Goal: Information Seeking & Learning: Learn about a topic

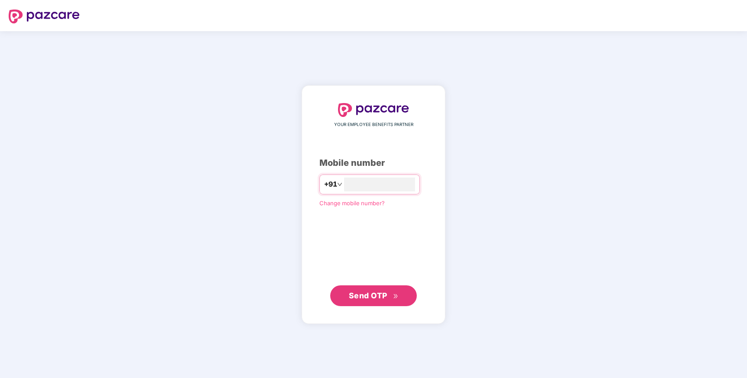
type input "**********"
click at [370, 297] on span "Send OTP" at bounding box center [368, 295] width 39 height 9
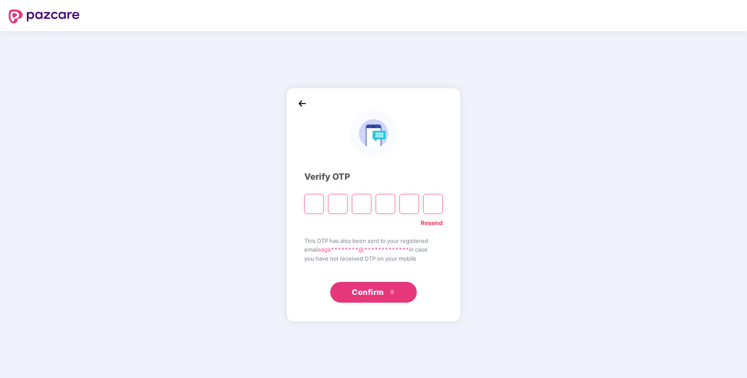
type input "*"
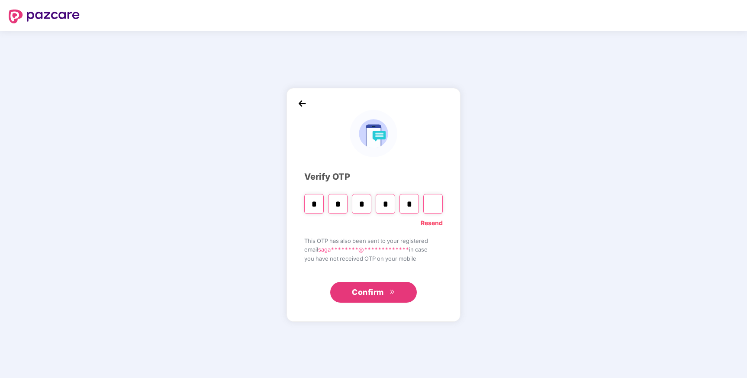
type input "*"
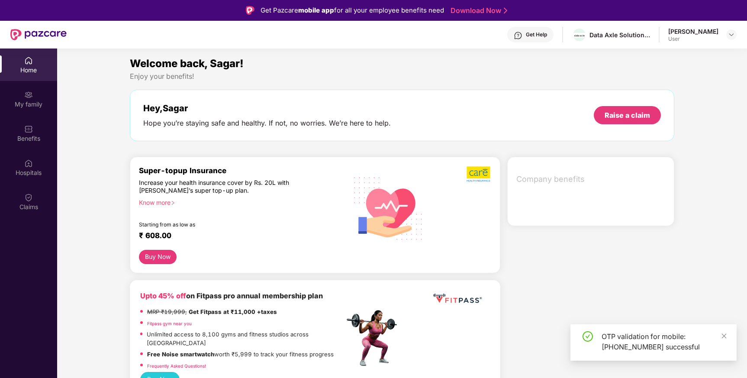
click at [547, 37] on div "Get Help" at bounding box center [536, 34] width 21 height 7
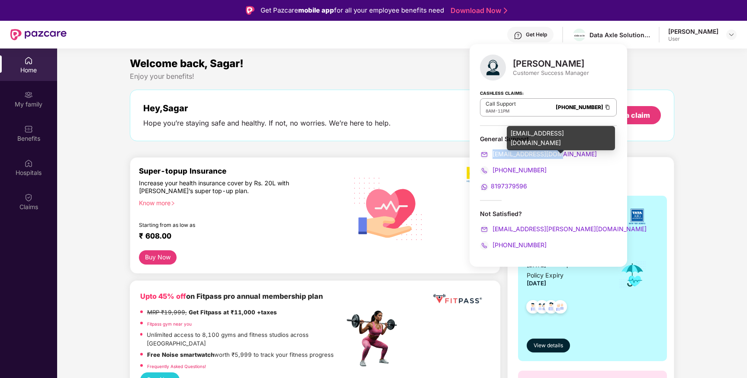
drag, startPoint x: 585, startPoint y: 155, endPoint x: 493, endPoint y: 152, distance: 92.7
click at [493, 152] on div "[EMAIL_ADDRESS][DOMAIN_NAME]" at bounding box center [548, 154] width 137 height 10
copy span "[EMAIL_ADDRESS][DOMAIN_NAME]"
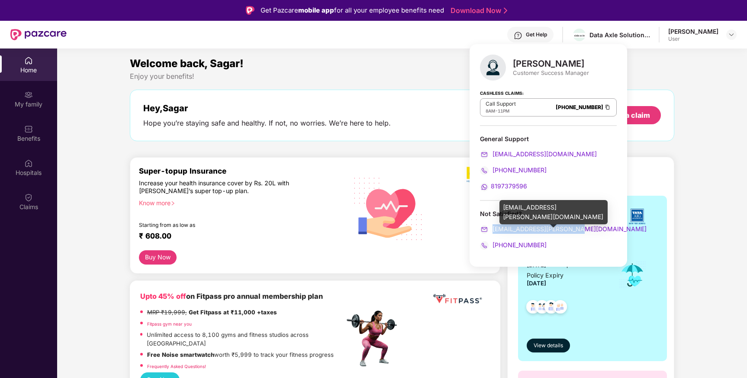
drag, startPoint x: 585, startPoint y: 229, endPoint x: 492, endPoint y: 229, distance: 92.7
click at [492, 229] on div "[EMAIL_ADDRESS][PERSON_NAME][DOMAIN_NAME]" at bounding box center [548, 229] width 137 height 10
copy span "[EMAIL_ADDRESS][PERSON_NAME][DOMAIN_NAME]"
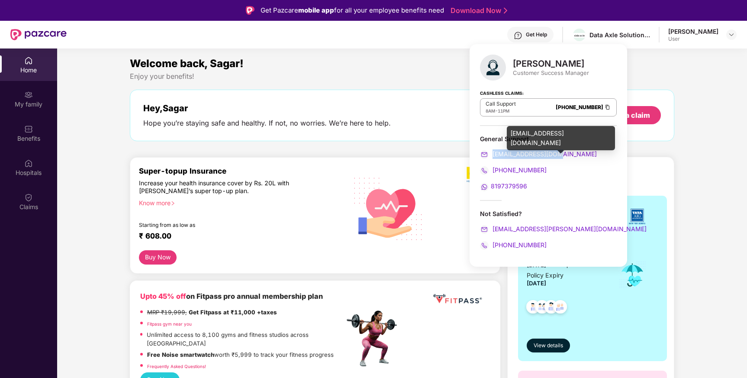
drag, startPoint x: 565, startPoint y: 152, endPoint x: 492, endPoint y: 152, distance: 73.2
click at [492, 152] on div "[EMAIL_ADDRESS][DOMAIN_NAME]" at bounding box center [548, 154] width 137 height 10
copy span "[EMAIL_ADDRESS][DOMAIN_NAME]"
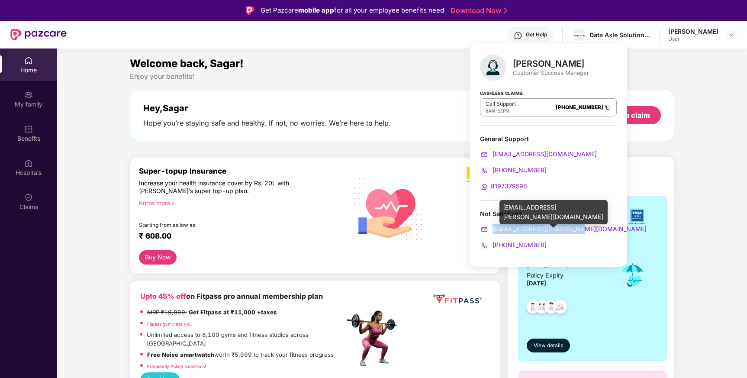
drag, startPoint x: 582, startPoint y: 227, endPoint x: 492, endPoint y: 226, distance: 89.6
click at [492, 226] on div "[EMAIL_ADDRESS][PERSON_NAME][DOMAIN_NAME]" at bounding box center [548, 229] width 137 height 10
copy span "[EMAIL_ADDRESS][PERSON_NAME][DOMAIN_NAME]"
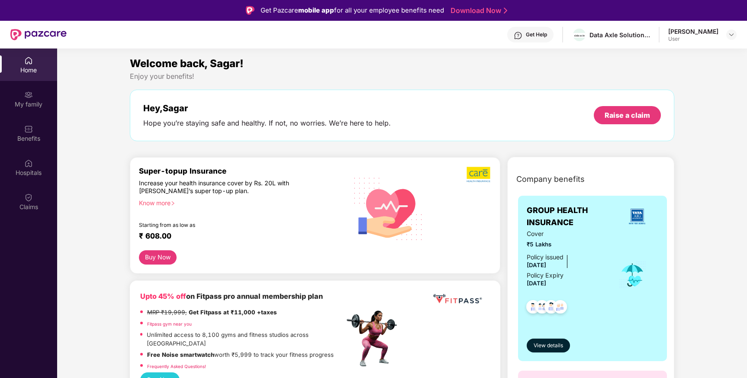
click at [414, 51] on section "Welcome back, Sagar! Enjoy your benefits! Hey, Sagar Hope you’re staying safe a…" at bounding box center [402, 237] width 690 height 378
drag, startPoint x: 298, startPoint y: 10, endPoint x: 336, endPoint y: 10, distance: 37.2
click at [336, 10] on div "Get Pazcare mobile app for all your employee benefits need" at bounding box center [353, 10] width 184 height 10
click at [276, 60] on div "Welcome back, Sagar!" at bounding box center [402, 63] width 545 height 16
click at [44, 104] on div "My family" at bounding box center [28, 104] width 57 height 9
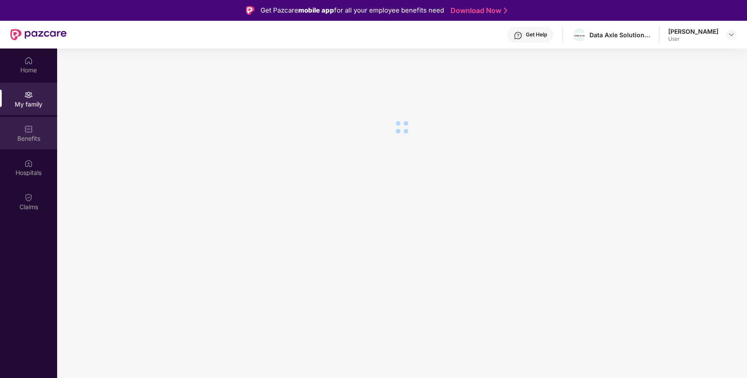
click at [30, 143] on div "Benefits" at bounding box center [28, 133] width 57 height 32
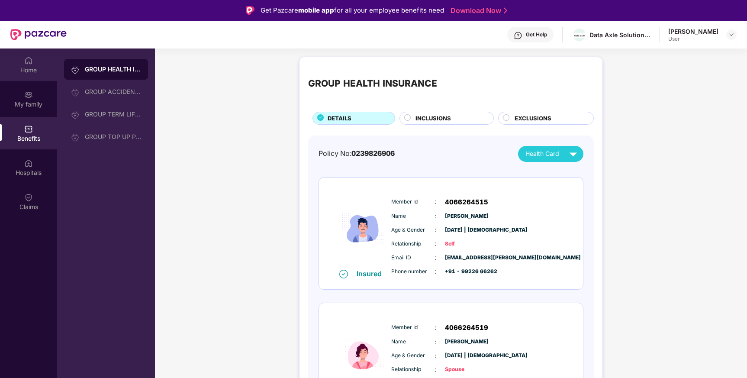
click at [16, 71] on div "Home" at bounding box center [28, 70] width 57 height 9
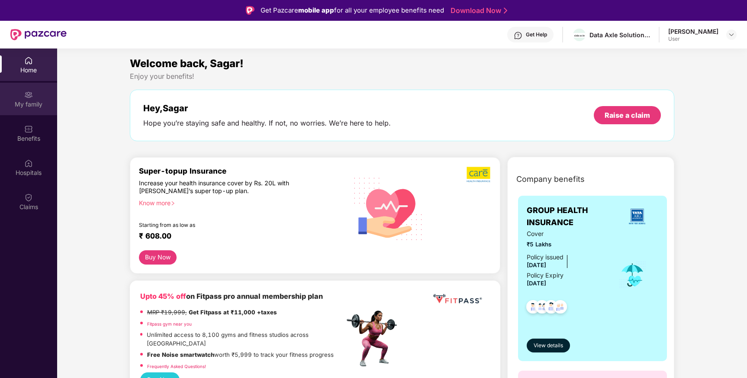
click at [19, 103] on div "My family" at bounding box center [28, 104] width 57 height 9
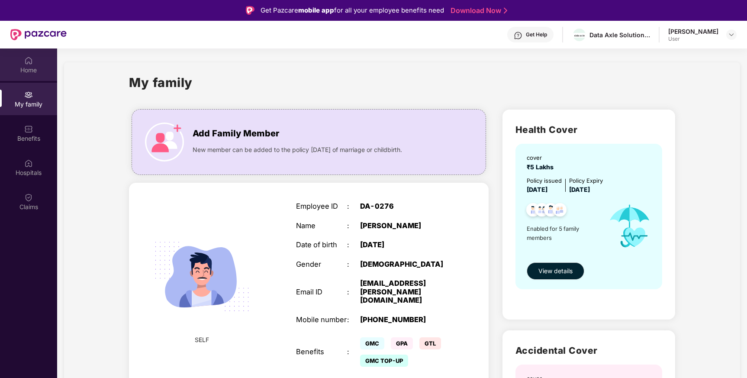
click at [35, 65] on div "Home" at bounding box center [28, 64] width 57 height 32
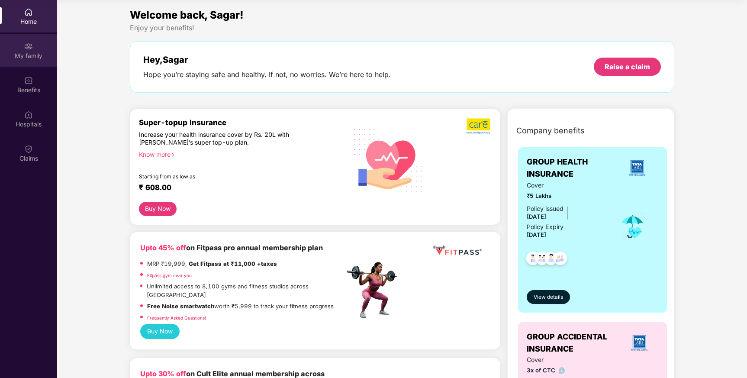
click at [26, 55] on div "My family" at bounding box center [28, 56] width 57 height 9
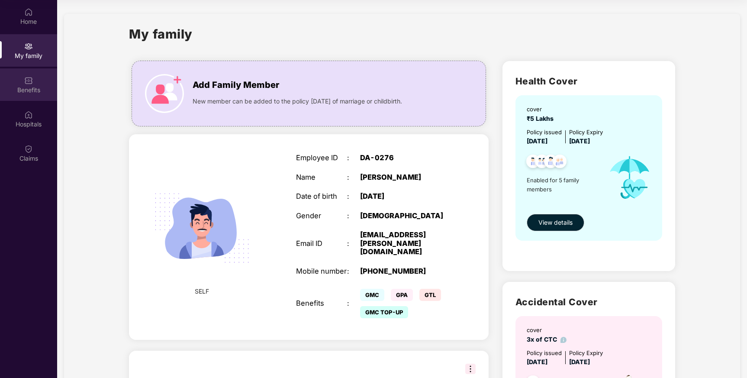
click at [32, 91] on div "Benefits" at bounding box center [28, 90] width 57 height 9
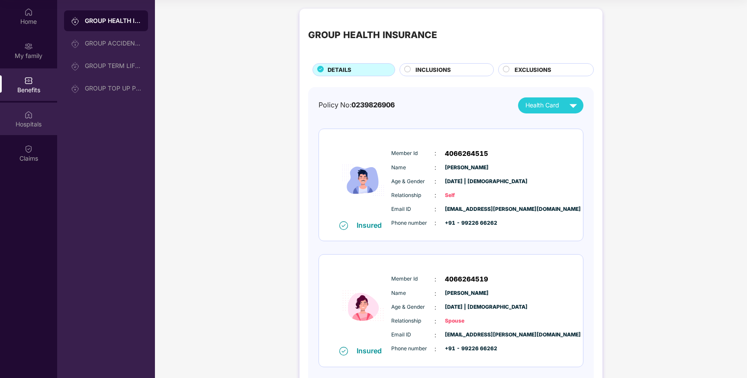
click at [31, 115] on img at bounding box center [28, 114] width 9 height 9
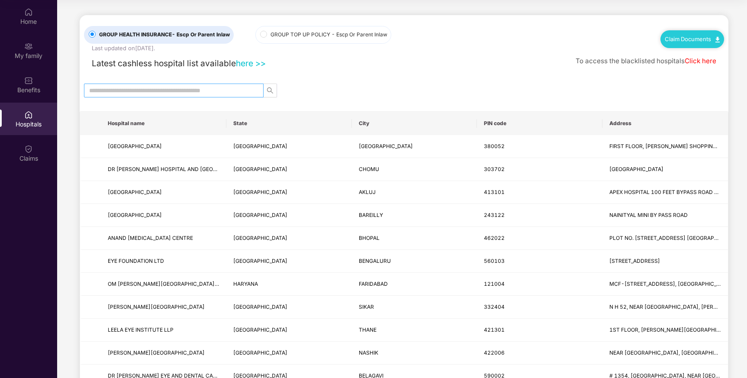
click at [122, 91] on input "text" at bounding box center [170, 91] width 162 height 10
click at [39, 89] on div "Benefits" at bounding box center [28, 90] width 57 height 9
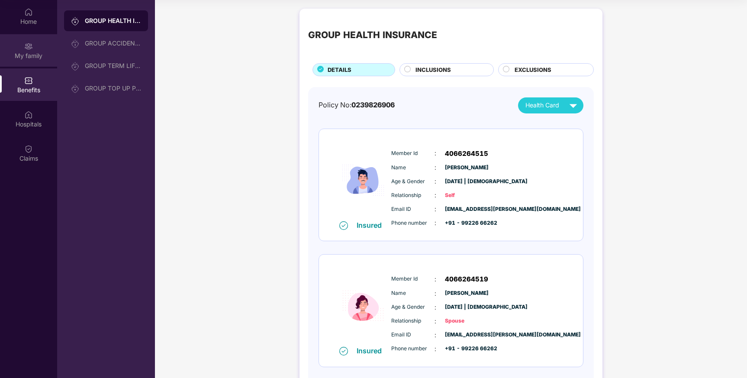
click at [38, 51] on div "My family" at bounding box center [28, 50] width 57 height 32
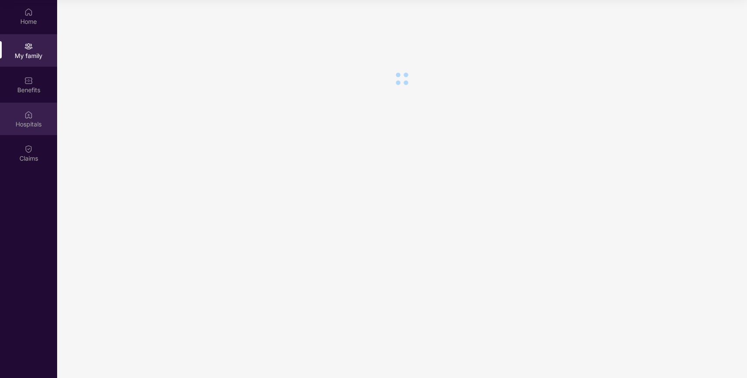
click at [26, 127] on div "Hospitals" at bounding box center [28, 124] width 57 height 9
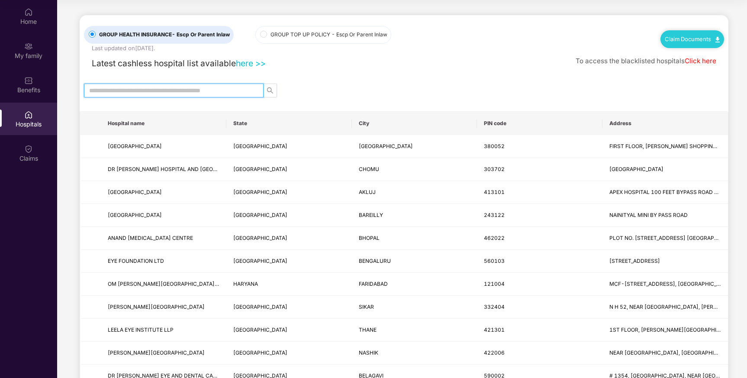
click at [155, 90] on input "text" at bounding box center [170, 91] width 162 height 10
click at [29, 84] on img at bounding box center [28, 80] width 9 height 9
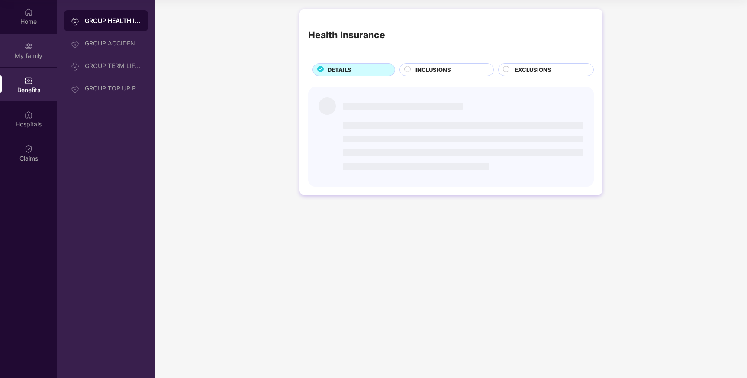
click at [32, 58] on div "My family" at bounding box center [28, 56] width 57 height 9
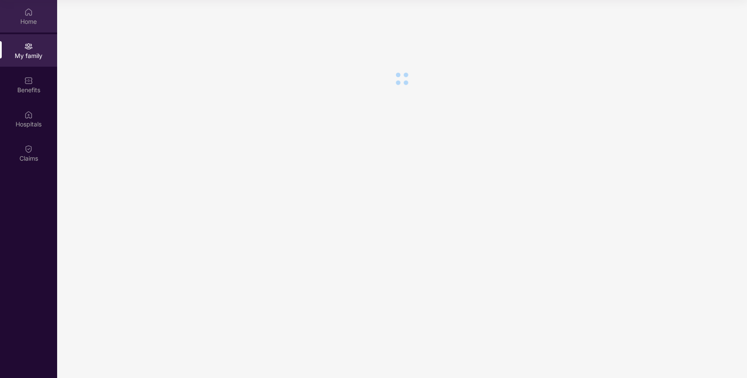
click at [32, 19] on div "Home" at bounding box center [28, 21] width 57 height 9
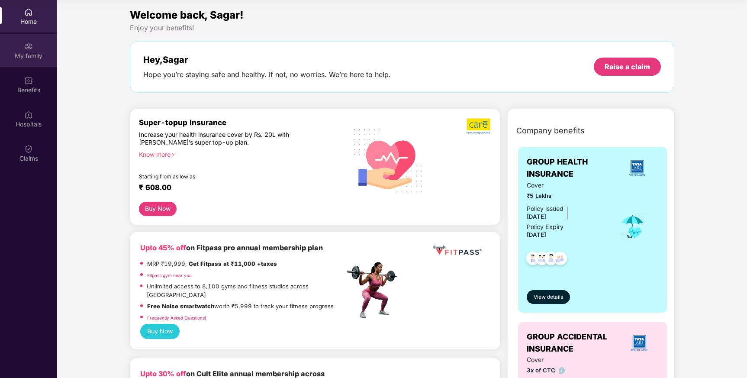
click at [31, 52] on div "My family" at bounding box center [28, 56] width 57 height 9
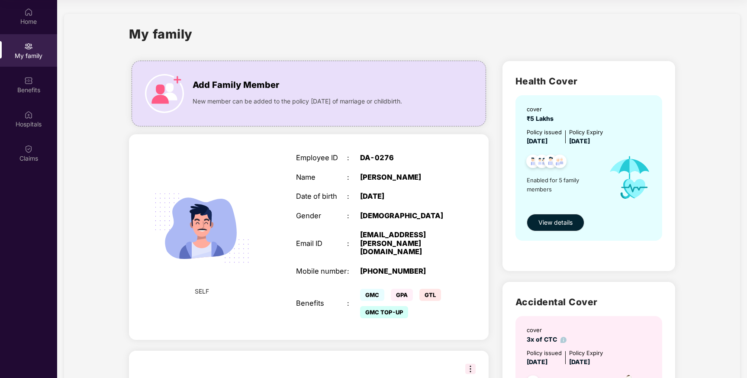
click at [32, 54] on div "My family" at bounding box center [28, 56] width 57 height 9
click at [32, 78] on img at bounding box center [28, 80] width 9 height 9
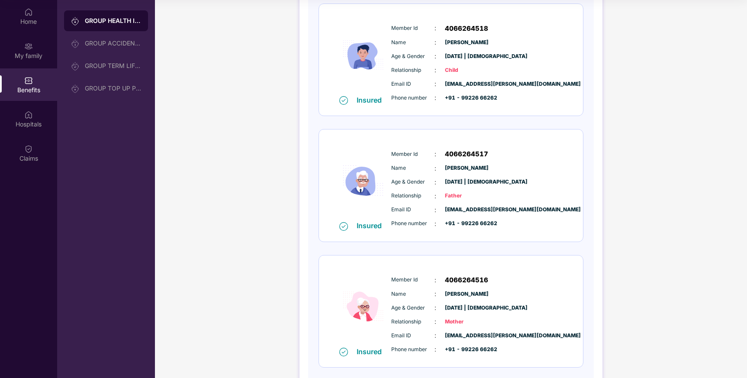
scroll to position [418, 0]
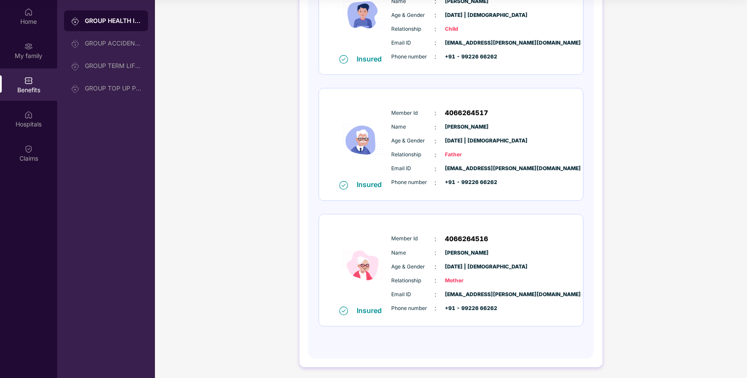
drag, startPoint x: 391, startPoint y: 238, endPoint x: 490, endPoint y: 251, distance: 99.6
click at [490, 251] on div "Member Id : 4066264516 Name : [PERSON_NAME] Age & Gender : [DATE] | [DEMOGRAPHI…" at bounding box center [477, 273] width 176 height 88
copy div "Member Id : 4066264516 Name : [PERSON_NAME]"
click at [28, 115] on img at bounding box center [28, 114] width 9 height 9
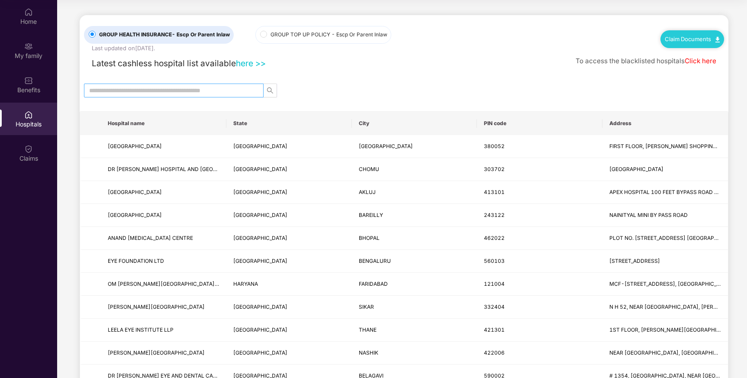
click at [116, 88] on input "text" at bounding box center [170, 91] width 162 height 10
paste input "**********"
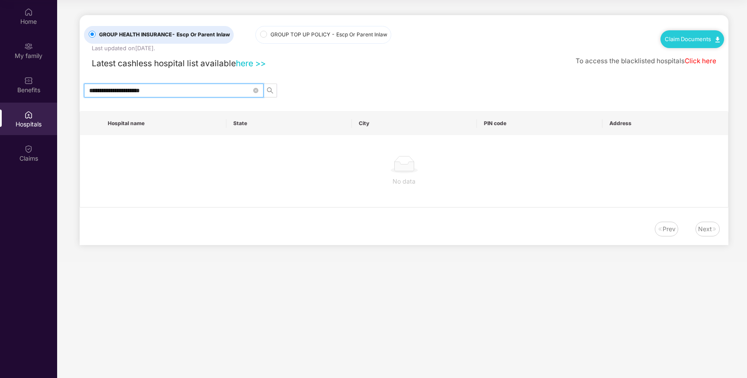
click at [138, 90] on input "**********" at bounding box center [170, 91] width 162 height 10
click at [254, 65] on link "here >>" at bounding box center [251, 63] width 30 height 10
click at [165, 90] on input "**********" at bounding box center [170, 91] width 162 height 10
click at [133, 90] on input "**********" at bounding box center [170, 91] width 162 height 10
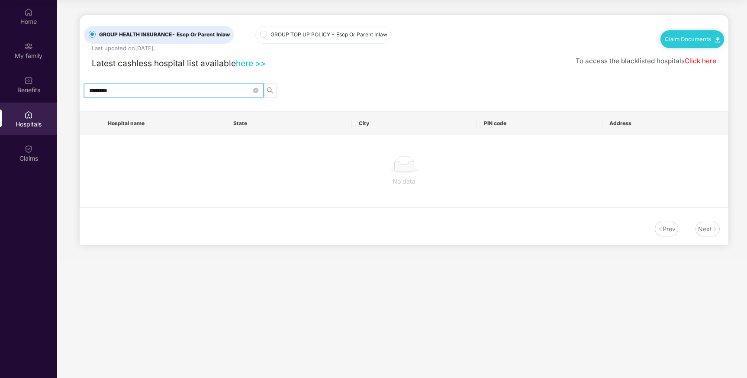
click at [100, 88] on input "********" at bounding box center [170, 91] width 162 height 10
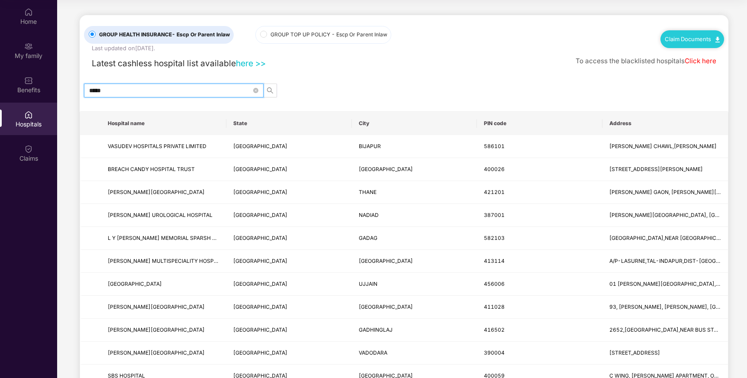
click at [125, 94] on input "*****" at bounding box center [170, 91] width 162 height 10
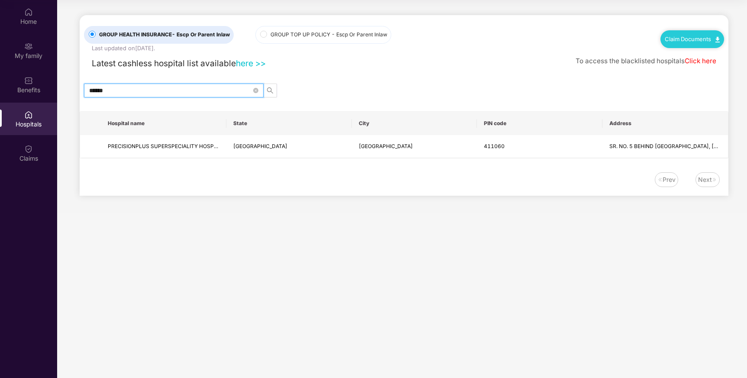
click at [257, 61] on link "here >>" at bounding box center [251, 63] width 30 height 10
click at [144, 88] on input "******" at bounding box center [170, 91] width 162 height 10
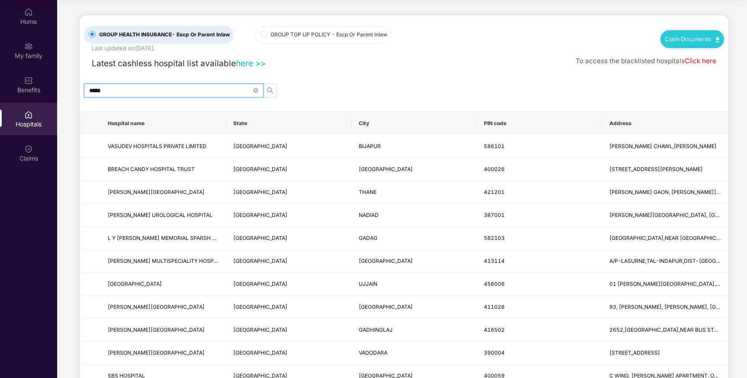
type input "*****"
click at [488, 306] on span "411028" at bounding box center [494, 307] width 21 height 6
copy span "411028"
click at [23, 92] on div "Benefits" at bounding box center [28, 90] width 57 height 9
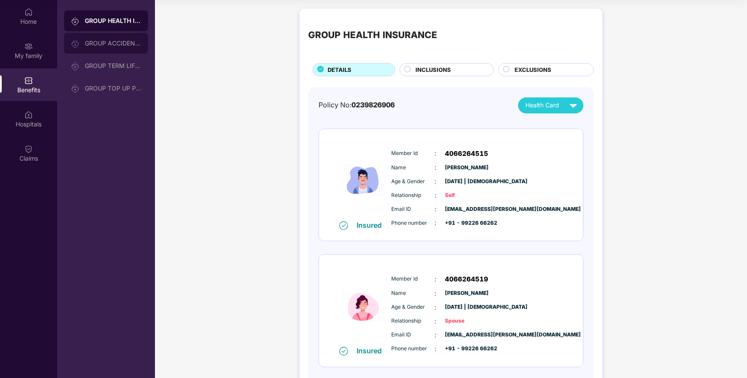
click at [109, 48] on div "GROUP ACCIDENTAL INSURANCE" at bounding box center [106, 43] width 84 height 21
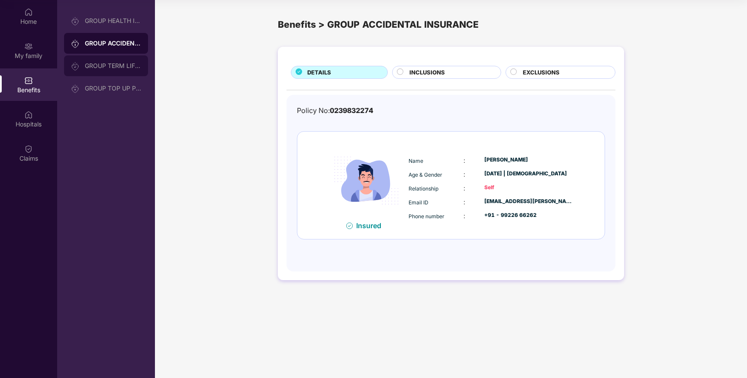
click at [109, 69] on div "GROUP TERM LIFE INSURANCE" at bounding box center [113, 65] width 56 height 7
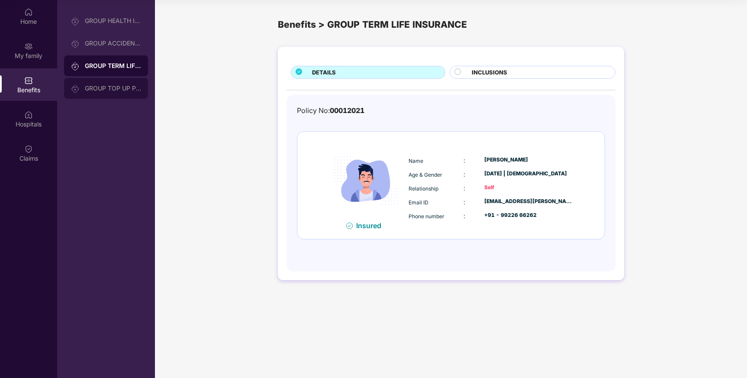
click at [107, 86] on div "GROUP TOP UP POLICY" at bounding box center [113, 88] width 56 height 7
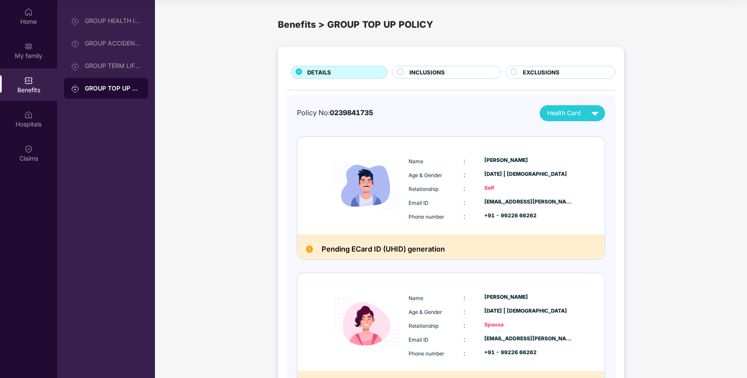
click at [414, 75] on span "INCLUSIONS" at bounding box center [428, 72] width 36 height 9
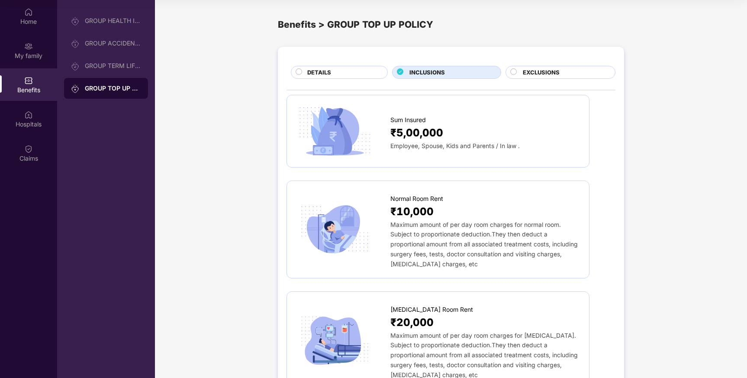
click at [559, 73] on div "EXCLUSIONS" at bounding box center [565, 73] width 92 height 10
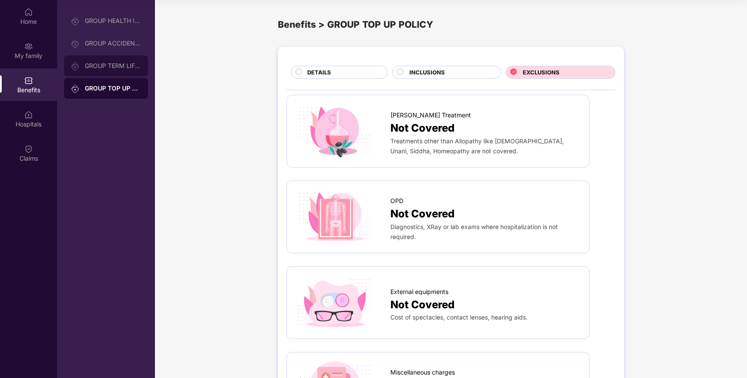
click at [122, 58] on div "GROUP TERM LIFE INSURANCE" at bounding box center [106, 65] width 84 height 21
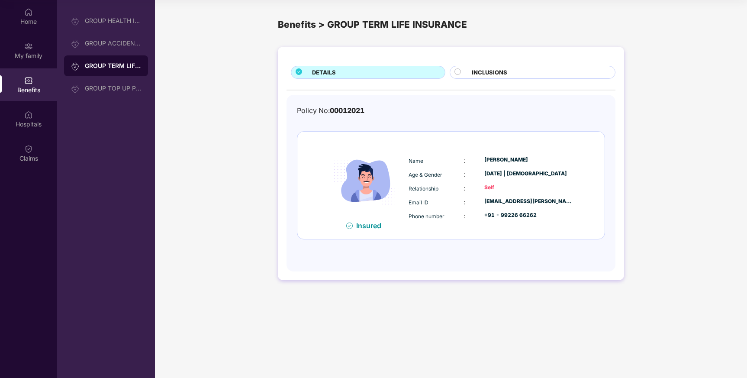
click at [391, 172] on img at bounding box center [366, 180] width 81 height 81
click at [492, 74] on span "INCLUSIONS" at bounding box center [490, 72] width 36 height 9
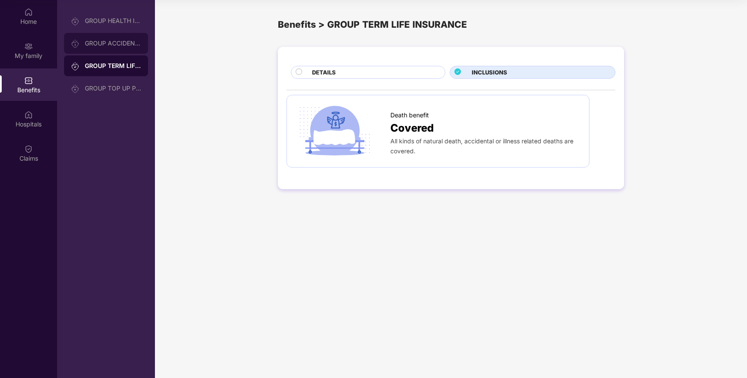
click at [109, 39] on div "GROUP ACCIDENTAL INSURANCE" at bounding box center [106, 43] width 84 height 21
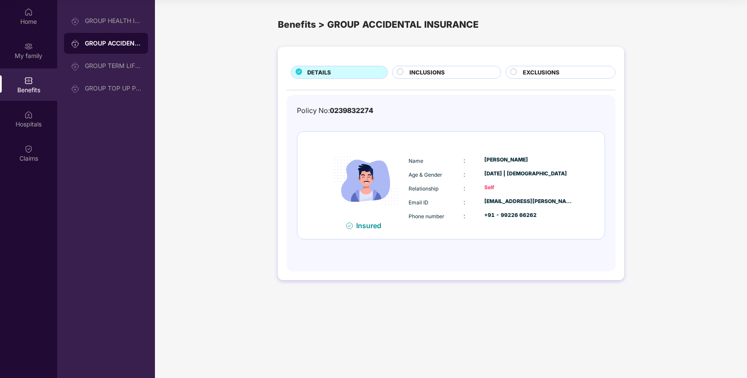
click at [432, 68] on div "INCLUSIONS" at bounding box center [446, 72] width 109 height 13
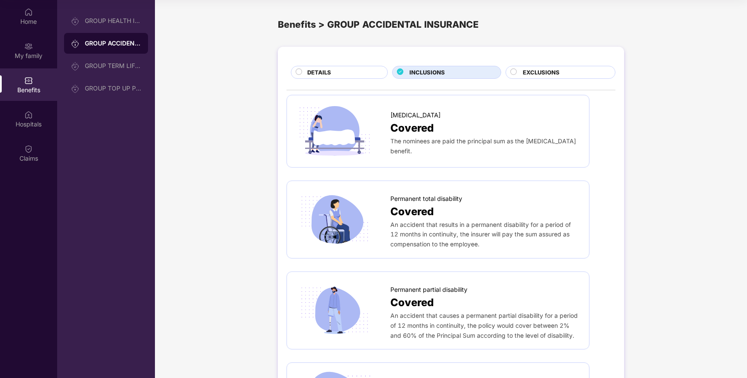
click at [545, 72] on span "EXCLUSIONS" at bounding box center [541, 72] width 37 height 9
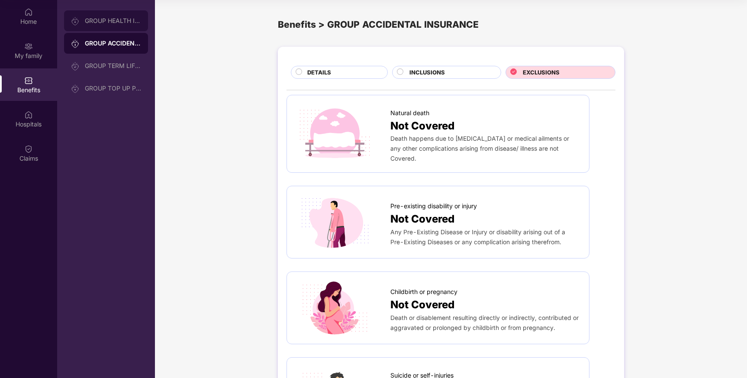
click at [114, 24] on div "GROUP HEALTH INSURANCE" at bounding box center [106, 20] width 84 height 21
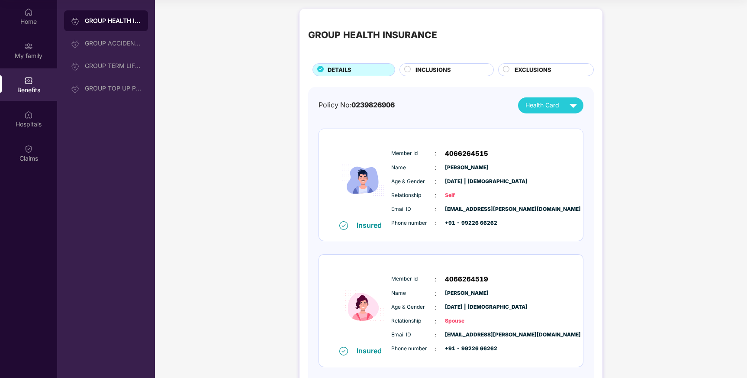
click at [441, 66] on span "INCLUSIONS" at bounding box center [434, 69] width 36 height 9
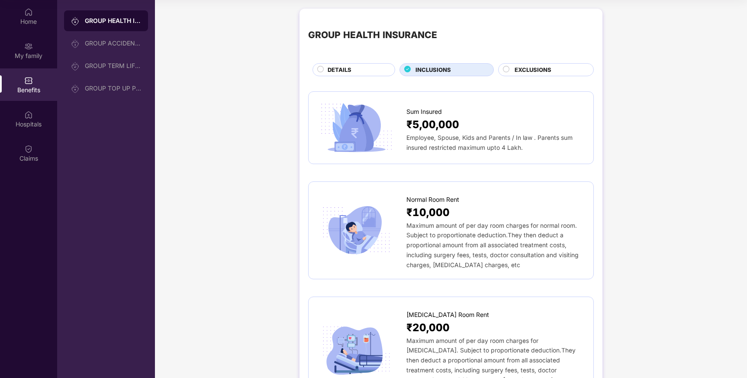
click at [540, 73] on span "EXCLUSIONS" at bounding box center [533, 69] width 37 height 9
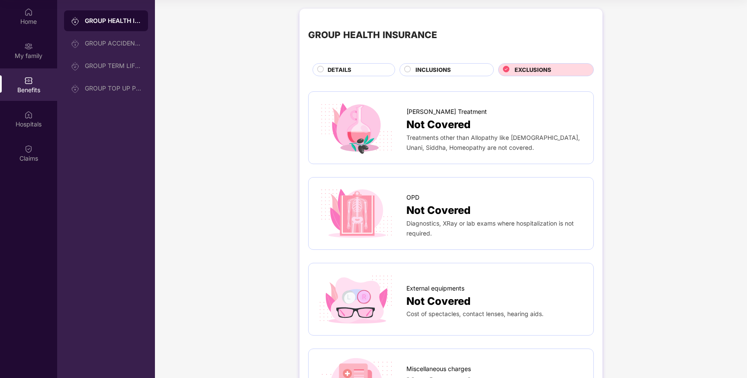
click at [32, 83] on img at bounding box center [28, 80] width 9 height 9
click at [35, 16] on div "Home" at bounding box center [28, 16] width 57 height 32
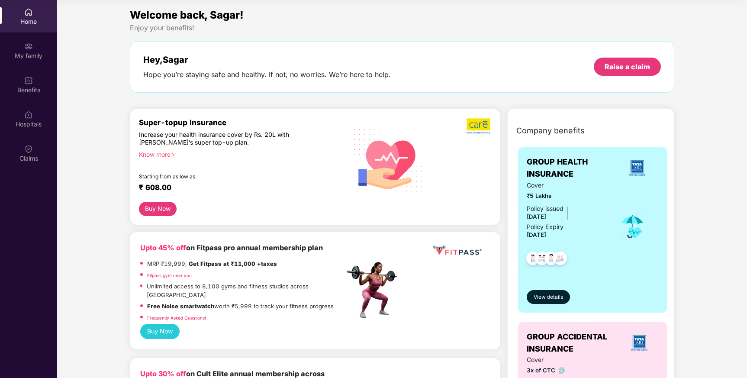
click at [35, 16] on div "Home" at bounding box center [28, 16] width 57 height 32
click at [30, 87] on div "Benefits" at bounding box center [28, 90] width 57 height 9
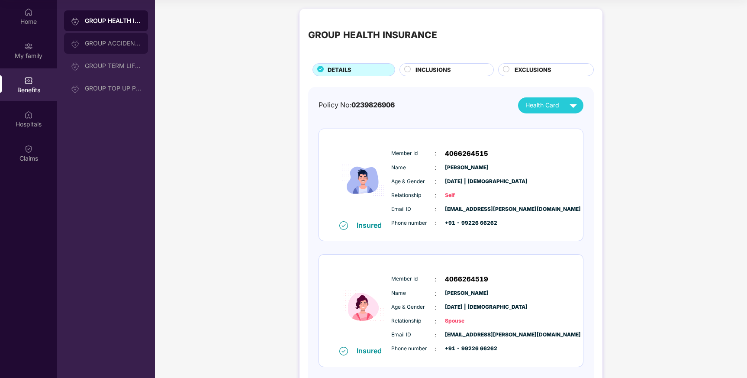
click at [111, 45] on div "GROUP ACCIDENTAL INSURANCE" at bounding box center [113, 43] width 56 height 7
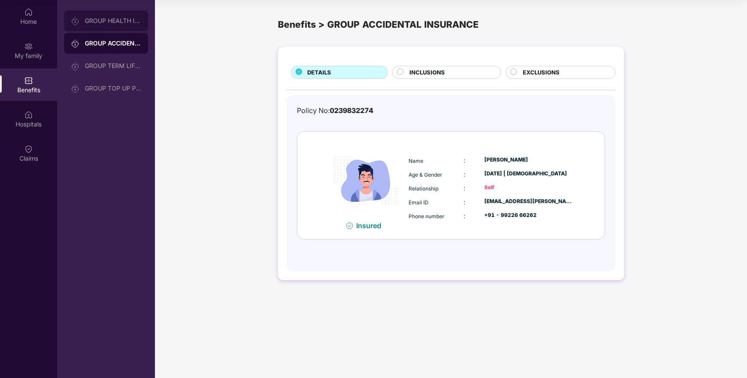
click at [115, 21] on div "GROUP HEALTH INSURANCE" at bounding box center [113, 20] width 56 height 7
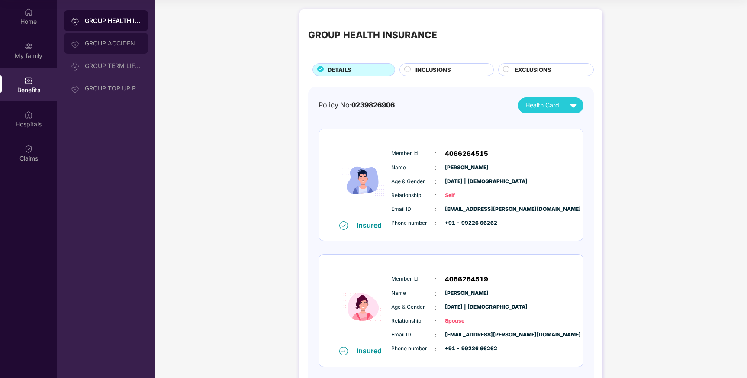
click at [127, 42] on div "GROUP ACCIDENTAL INSURANCE" at bounding box center [113, 43] width 56 height 7
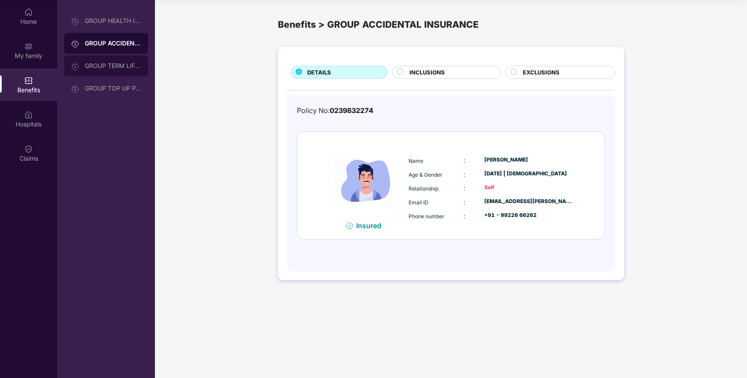
click at [127, 64] on div "GROUP TERM LIFE INSURANCE" at bounding box center [113, 65] width 56 height 7
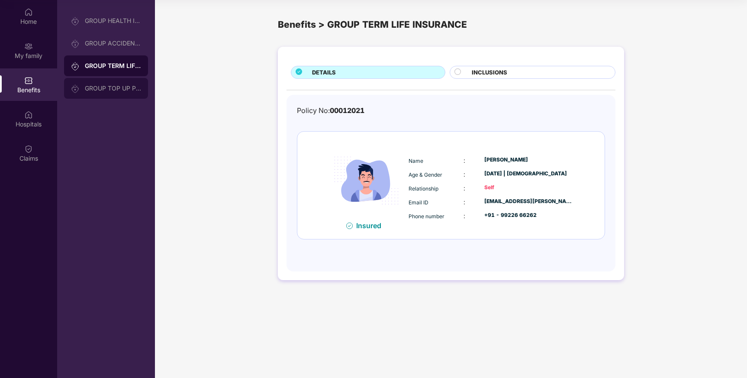
click at [124, 94] on div "GROUP TOP UP POLICY" at bounding box center [106, 88] width 84 height 21
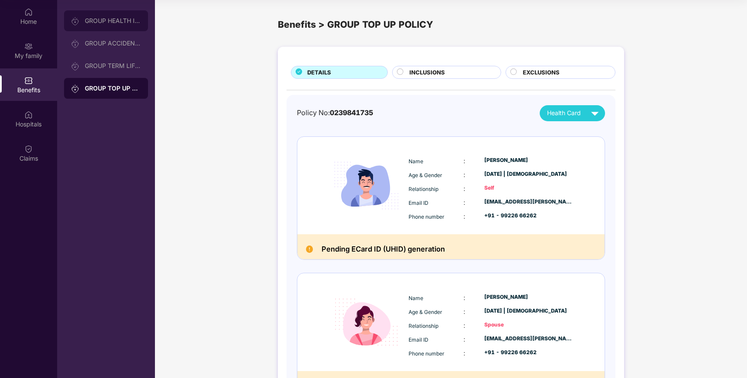
click at [123, 24] on div "GROUP HEALTH INSURANCE" at bounding box center [106, 20] width 84 height 21
